Goal: Task Accomplishment & Management: Manage account settings

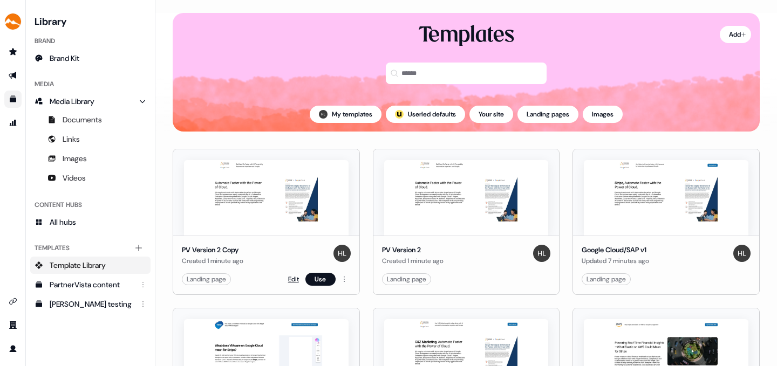
click at [289, 276] on link "Edit" at bounding box center [293, 279] width 11 height 11
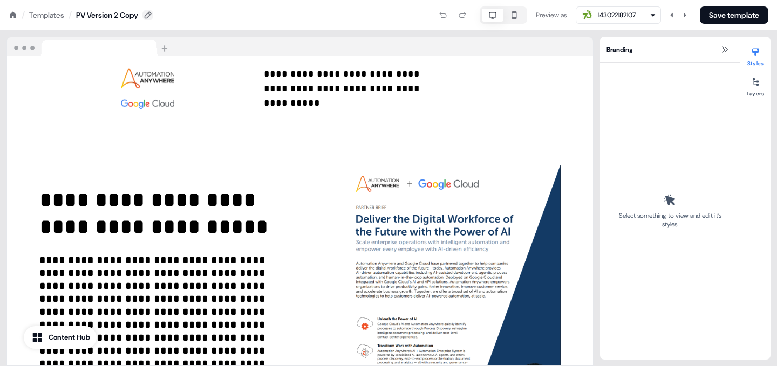
click at [152, 11] on icon at bounding box center [148, 15] width 9 height 9
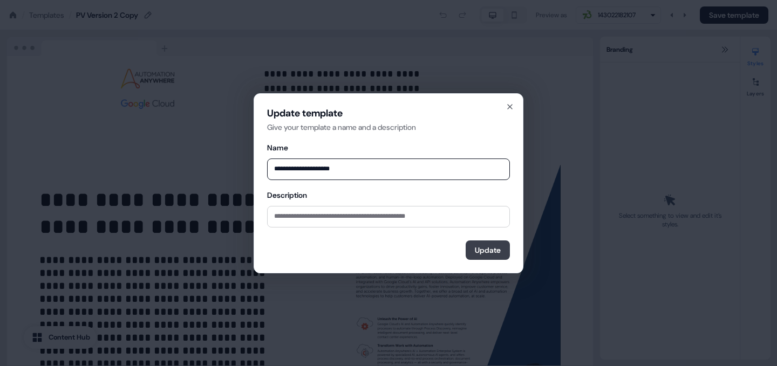
type input "**********"
click at [494, 246] on button "Update" at bounding box center [488, 250] width 44 height 19
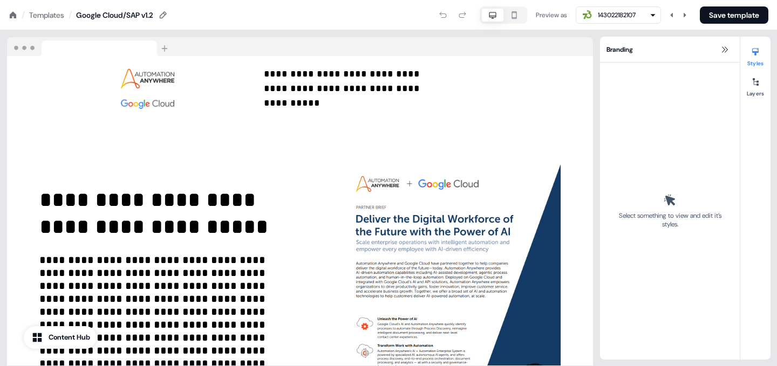
click at [40, 12] on div "Templates" at bounding box center [46, 15] width 35 height 11
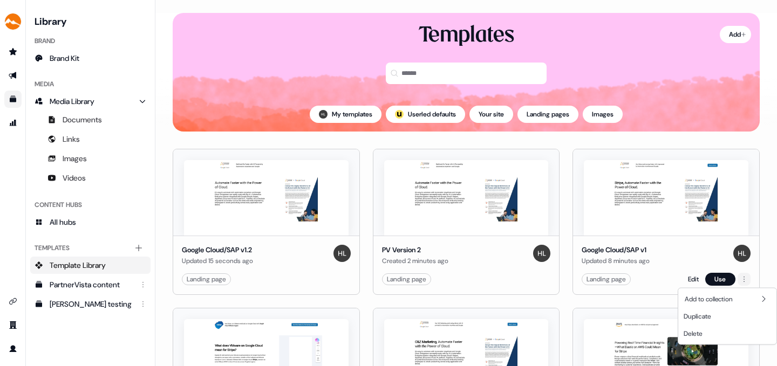
click at [742, 278] on html "For the best experience switch devices to a bigger screen. Go to Userled.io Lib…" at bounding box center [388, 183] width 777 height 366
click at [698, 332] on span "Delete" at bounding box center [693, 334] width 19 height 9
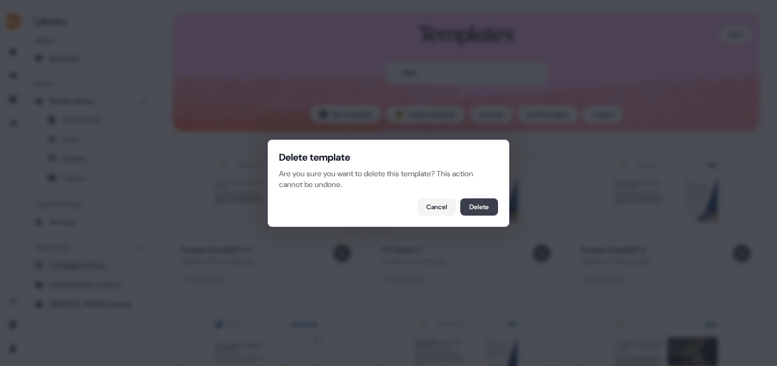
click at [481, 205] on button "Delete" at bounding box center [479, 207] width 38 height 17
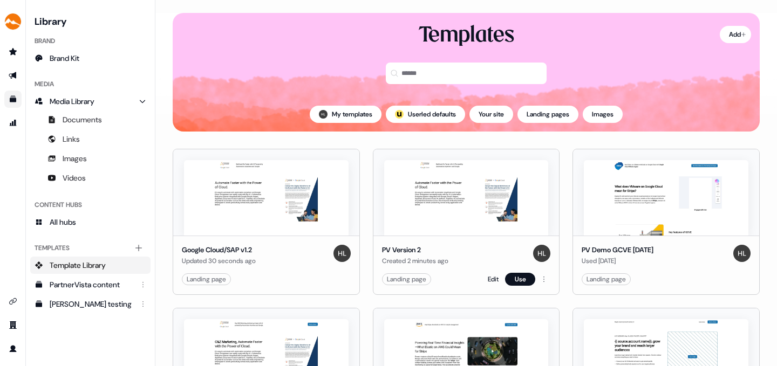
click at [443, 191] on img at bounding box center [466, 198] width 165 height 76
